Goal: Obtain resource: Download file/media

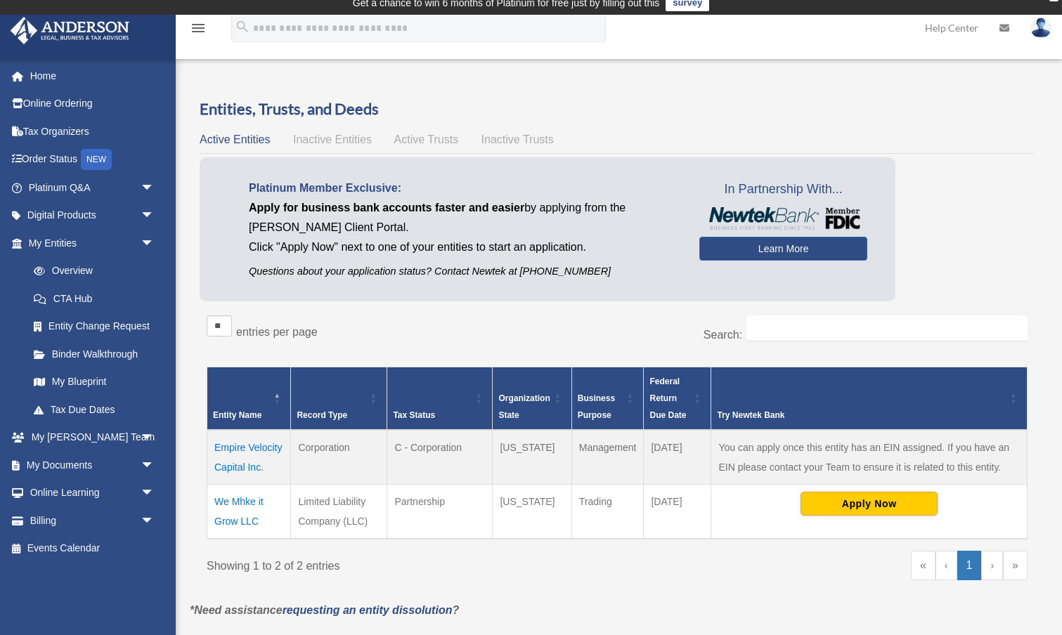
scroll to position [18, 0]
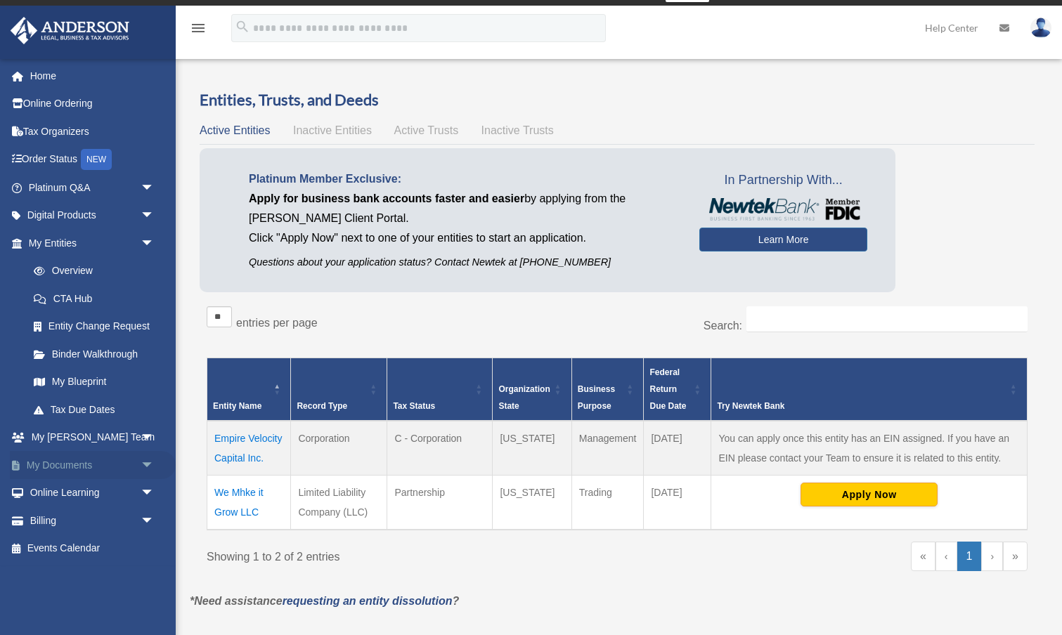
click at [50, 456] on link "My Documents arrow_drop_down" at bounding box center [93, 465] width 166 height 28
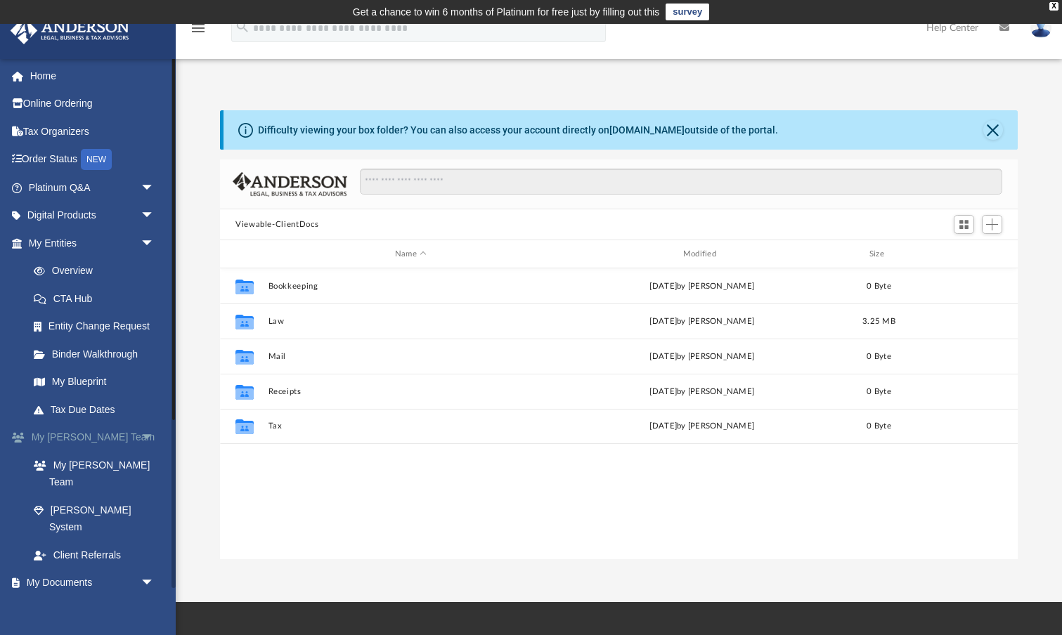
scroll to position [320, 798]
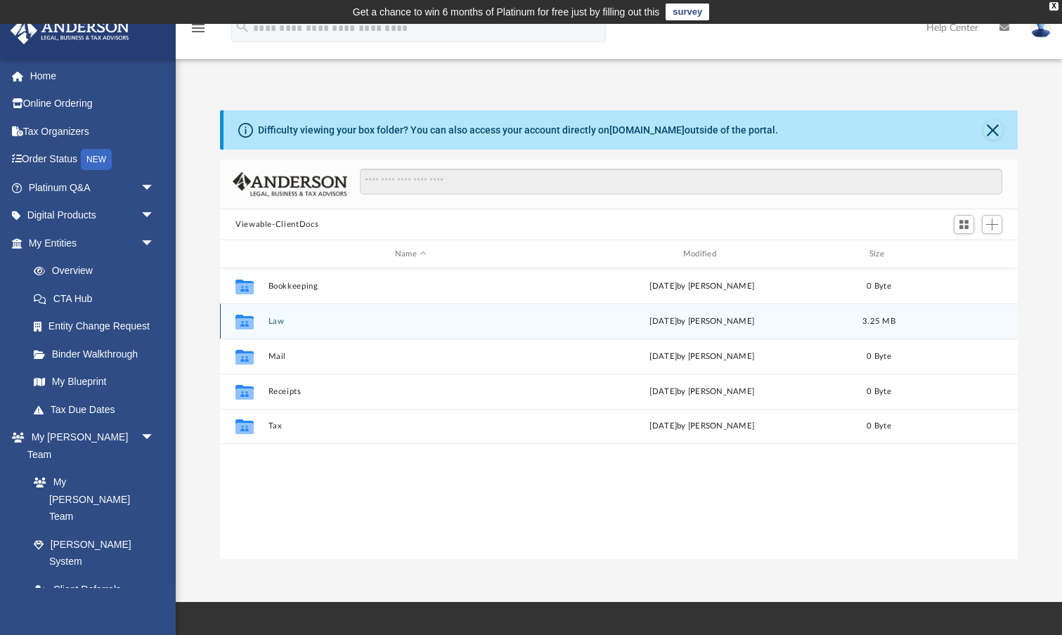
click at [250, 323] on icon "grid" at bounding box center [244, 323] width 18 height 11
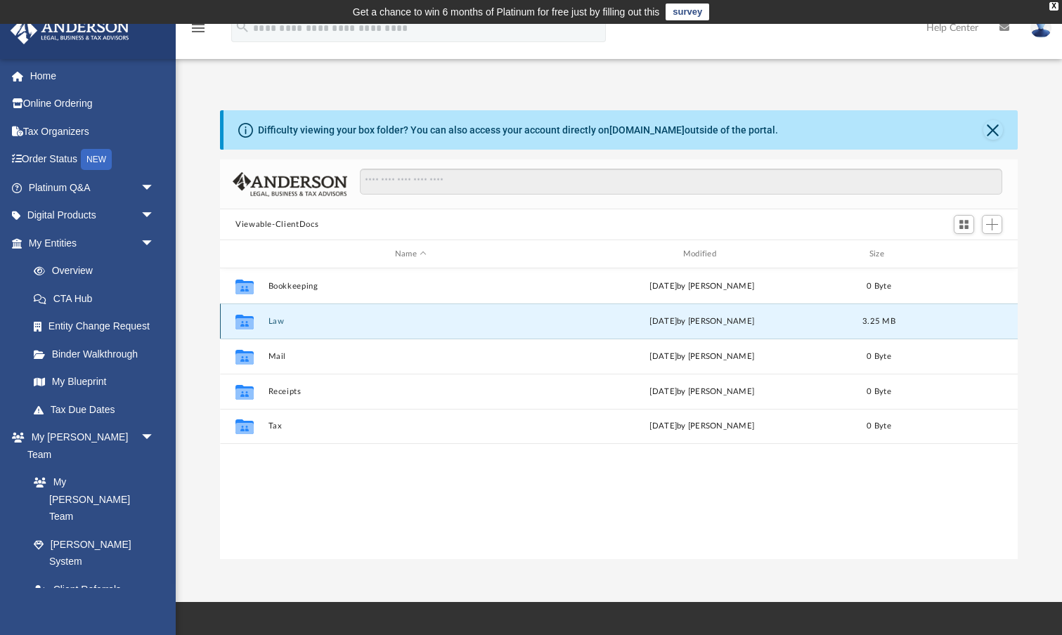
click at [278, 320] on button "Law" at bounding box center [411, 321] width 285 height 9
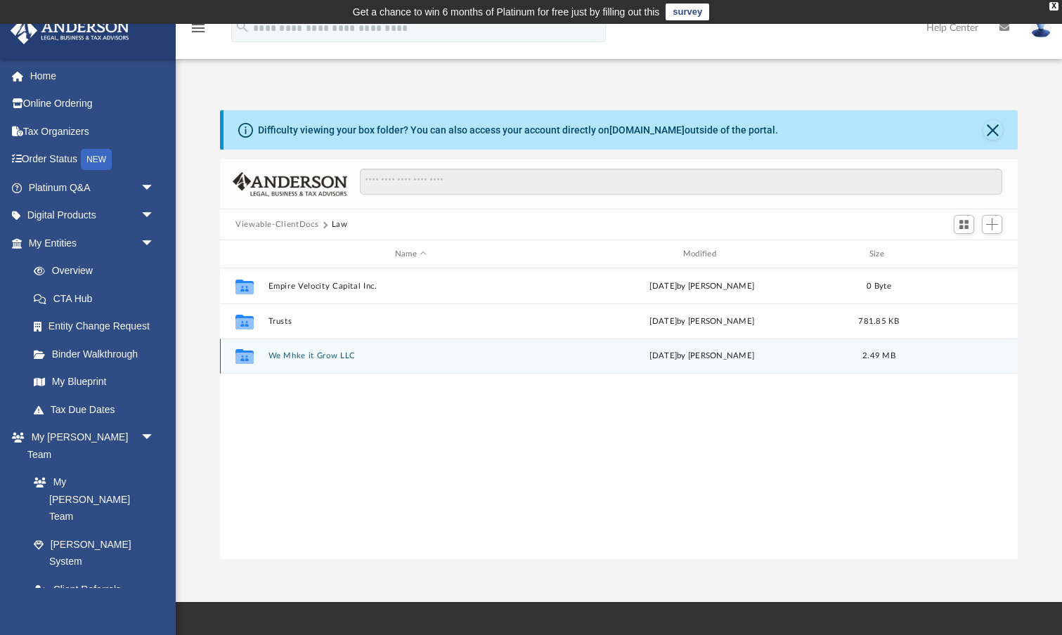
click at [292, 356] on button "We Mhke it Grow LLC" at bounding box center [411, 355] width 285 height 9
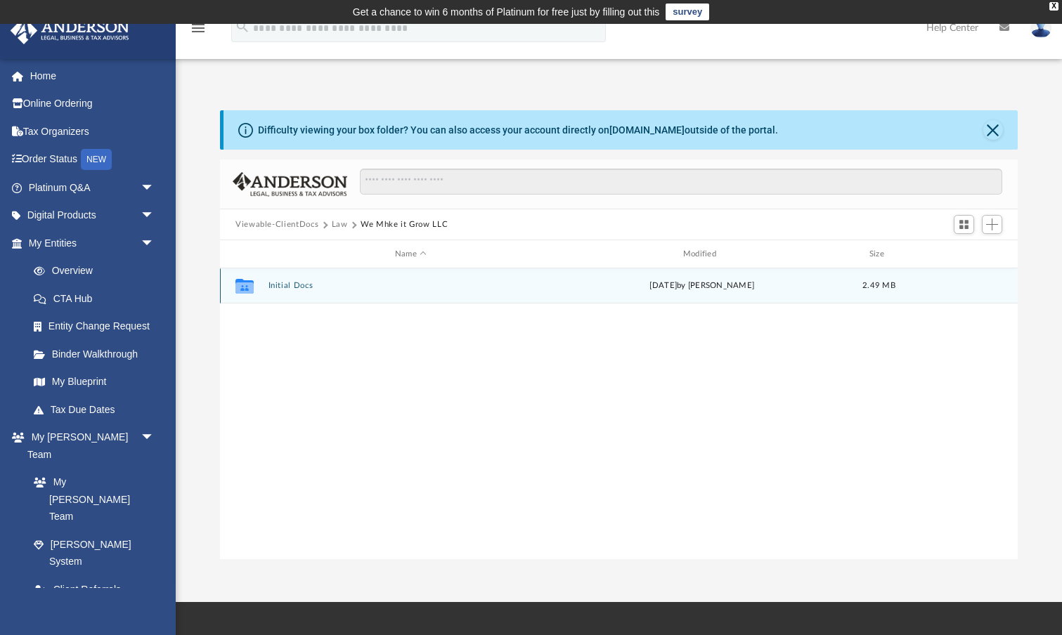
click at [293, 289] on button "Initial Docs" at bounding box center [411, 285] width 285 height 9
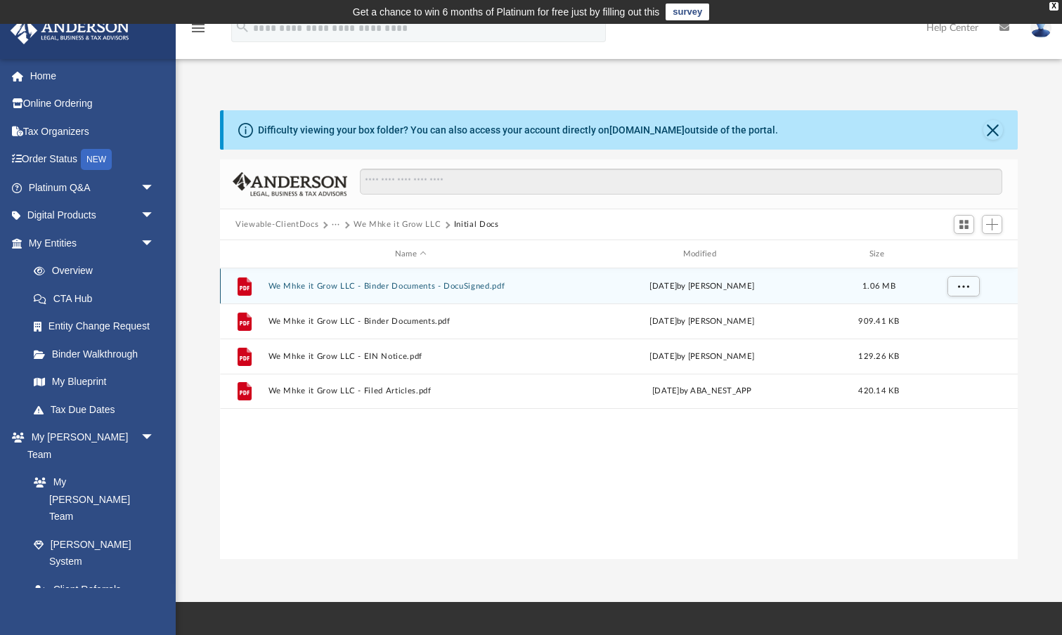
click at [356, 286] on button "We Mhke it Grow LLC - Binder Documents - DocuSigned.pdf" at bounding box center [411, 286] width 285 height 9
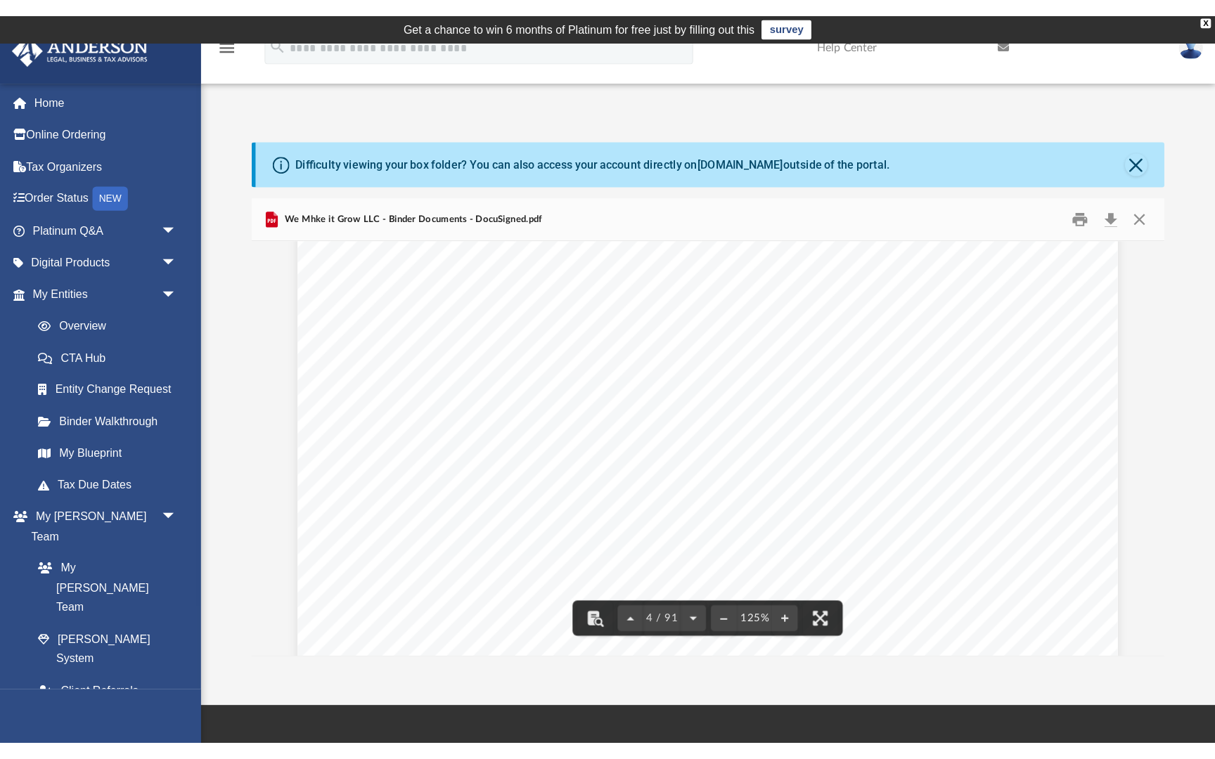
scroll to position [3292, 0]
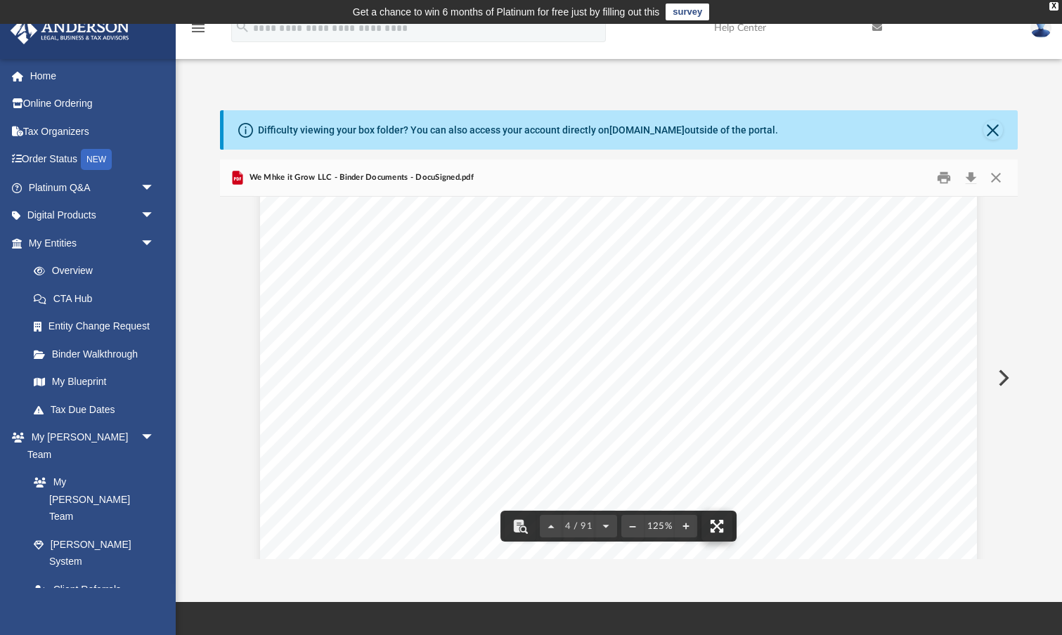
click at [718, 522] on button "File preview" at bounding box center [717, 526] width 31 height 31
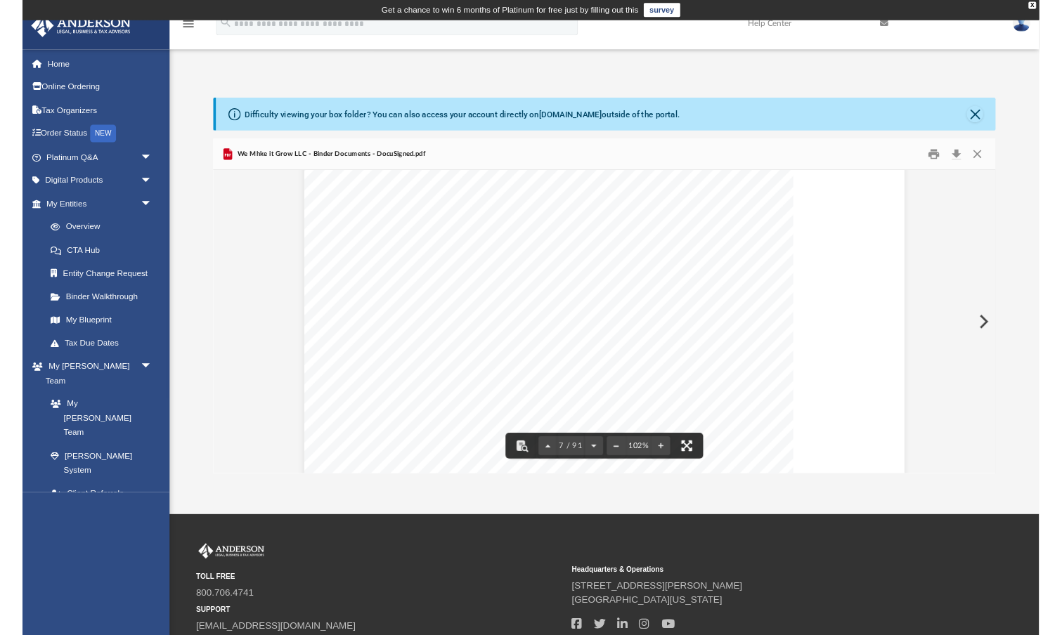
scroll to position [5694, 0]
